Goal: Browse casually: Explore the website without a specific task or goal

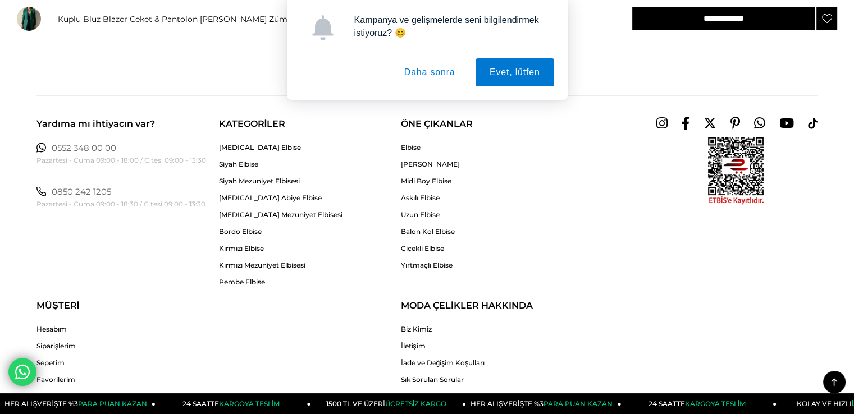
scroll to position [2806, 0]
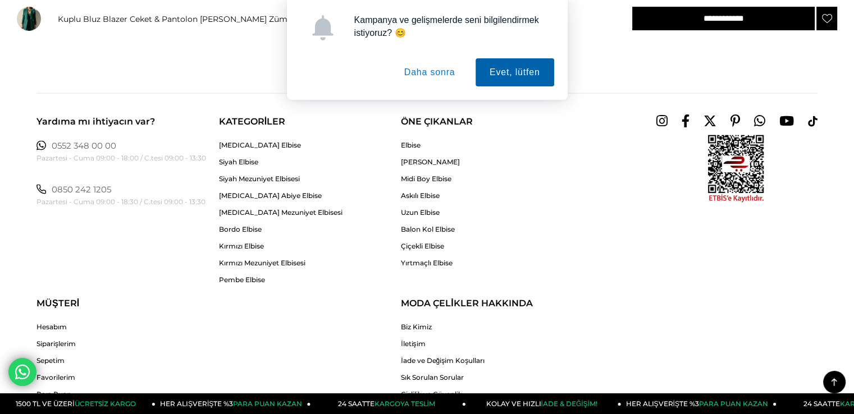
click at [518, 61] on button "Evet, lütfen" at bounding box center [514, 72] width 79 height 28
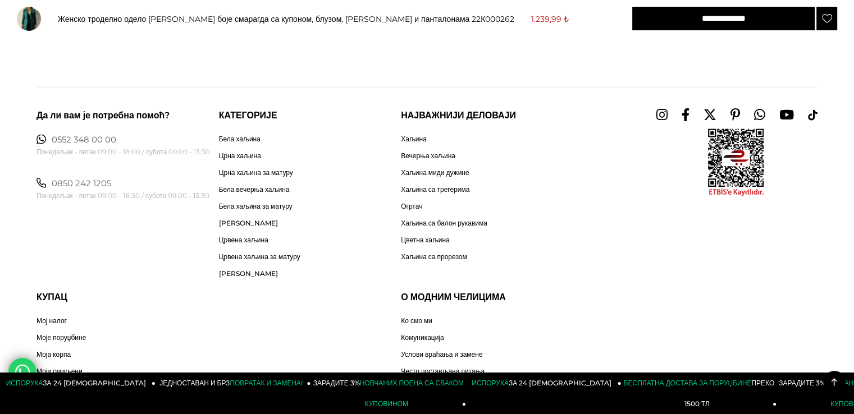
scroll to position [2815, 0]
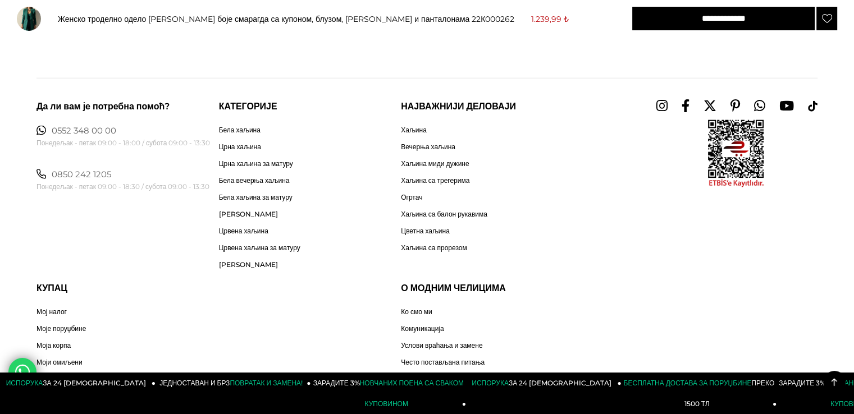
click at [1, 148] on div "Да ли вам је потребна помоћ? 0552 348 00 00 Понедељак - петак 09:00 - 18:00 / с…" at bounding box center [427, 264] width 854 height 373
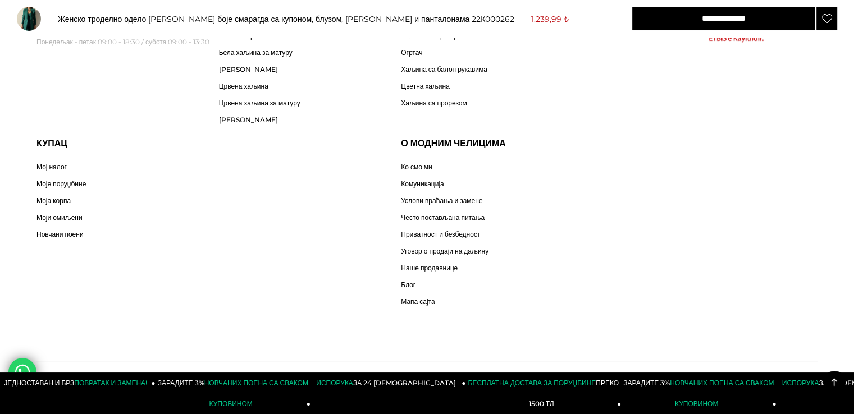
scroll to position [2983, 0]
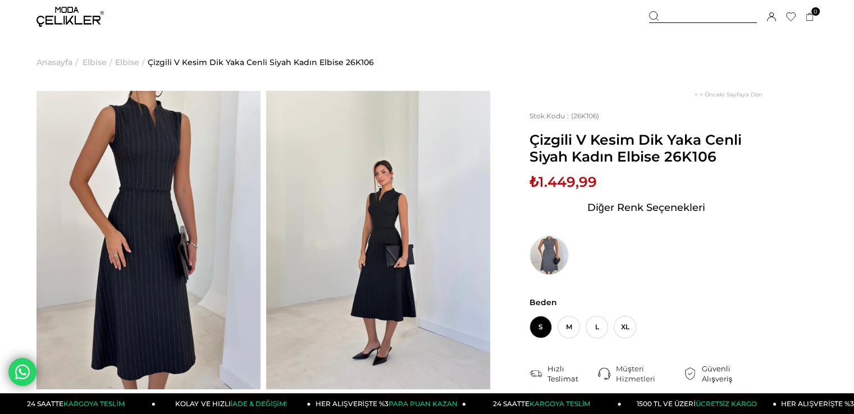
click at [134, 220] on img at bounding box center [148, 240] width 224 height 299
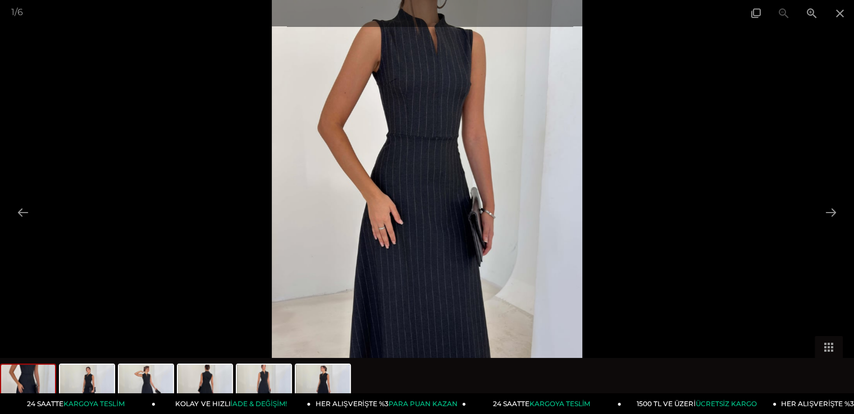
click at [505, 97] on img at bounding box center [427, 207] width 311 height 414
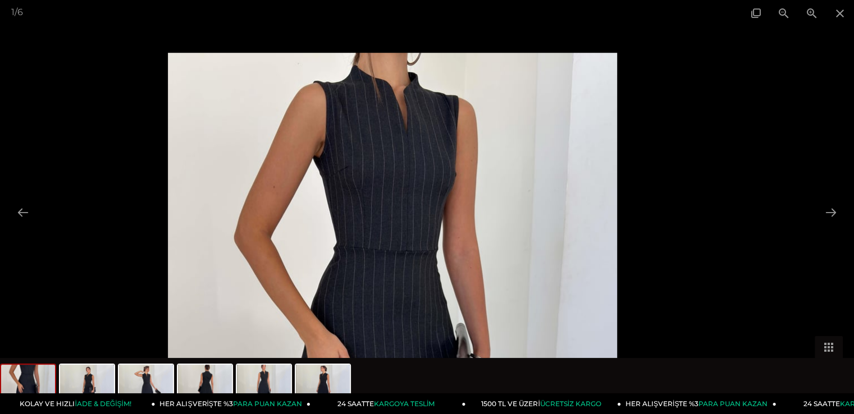
drag, startPoint x: 434, startPoint y: 207, endPoint x: 402, endPoint y: 191, distance: 35.1
click at [403, 192] on img at bounding box center [392, 352] width 449 height 598
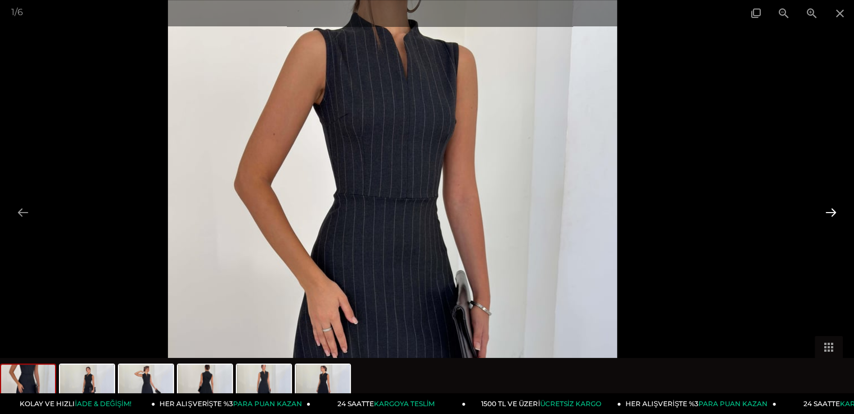
click at [839, 210] on button at bounding box center [831, 212] width 24 height 22
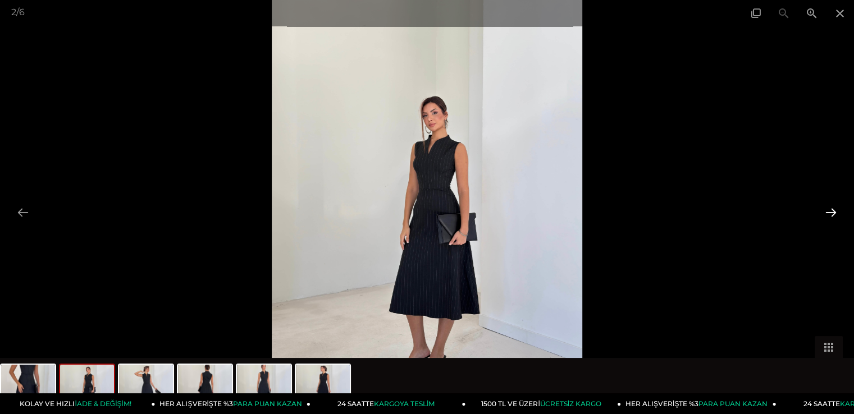
click at [839, 210] on button at bounding box center [831, 212] width 24 height 22
